Goal: Task Accomplishment & Management: Manage account settings

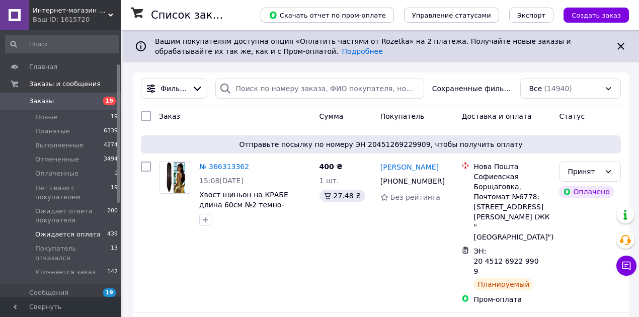
scroll to position [134, 0]
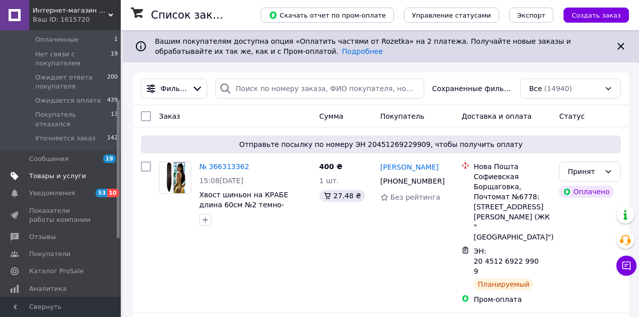
click at [64, 172] on span "Товары и услуги" at bounding box center [57, 176] width 57 height 9
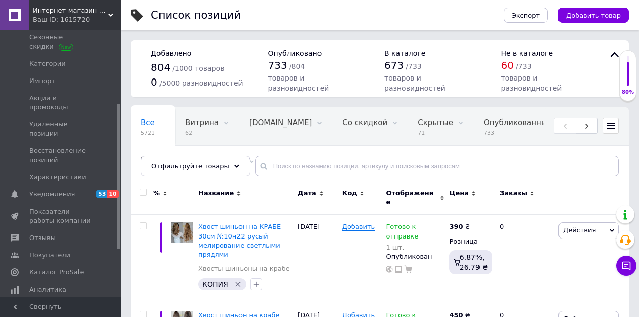
click at [484, 125] on span "Опубликованные" at bounding box center [518, 122] width 68 height 9
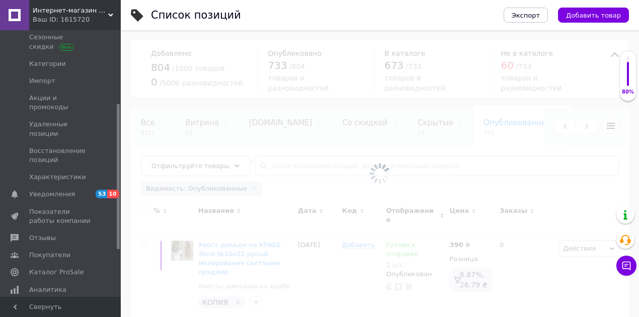
scroll to position [0, 154]
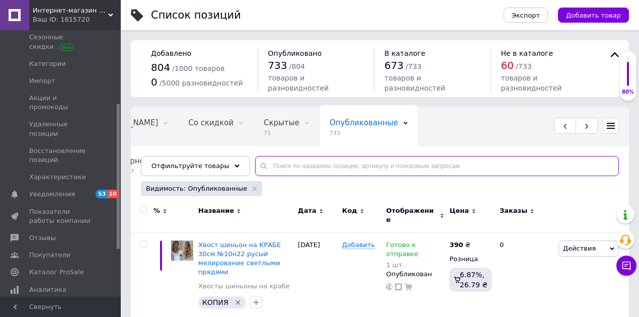
click at [278, 166] on input "text" at bounding box center [437, 166] width 364 height 20
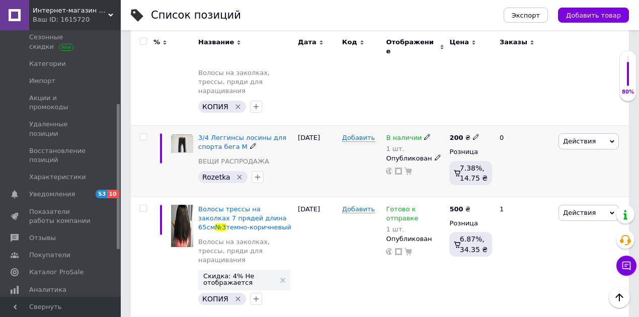
scroll to position [235, 0]
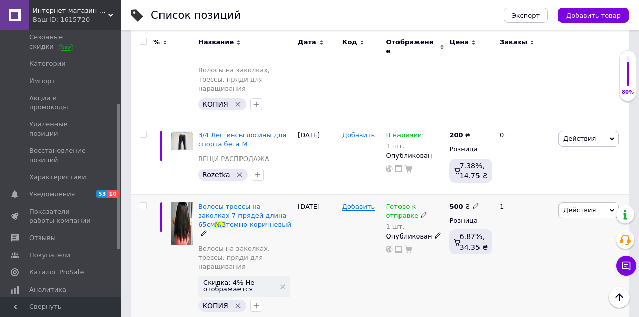
type input "№3"
click at [418, 203] on span "Готово к отправке" at bounding box center [402, 213] width 32 height 20
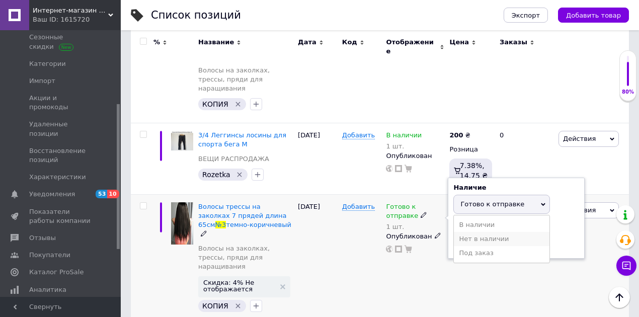
click at [465, 232] on li "Нет в наличии" at bounding box center [502, 239] width 96 height 14
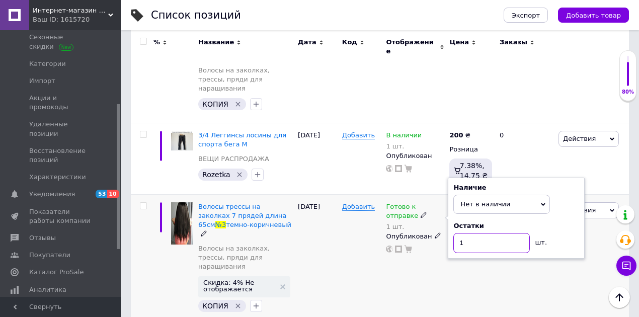
click at [465, 233] on input "1" at bounding box center [492, 243] width 77 height 20
type input "0"
click at [350, 217] on div "Добавить" at bounding box center [362, 260] width 44 height 130
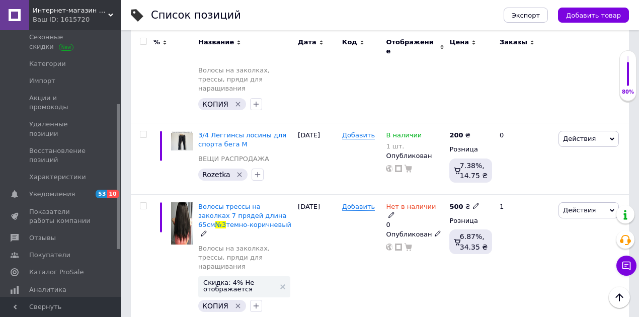
click at [435, 231] on icon at bounding box center [438, 234] width 6 height 6
click at [415, 270] on li "Черновик" at bounding box center [413, 277] width 62 height 14
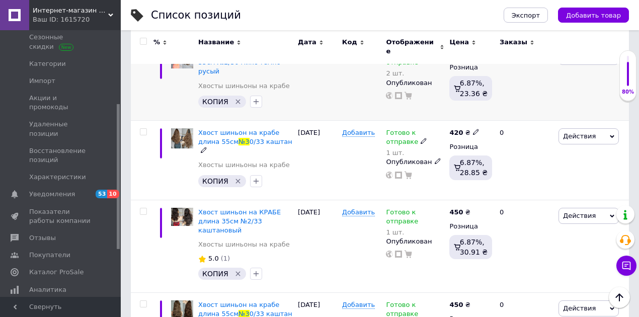
scroll to position [671, 0]
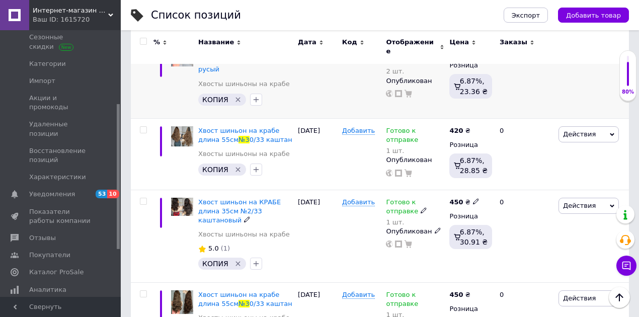
click at [356, 200] on div "Добавить" at bounding box center [362, 236] width 44 height 93
